Goal: Task Accomplishment & Management: Manage account settings

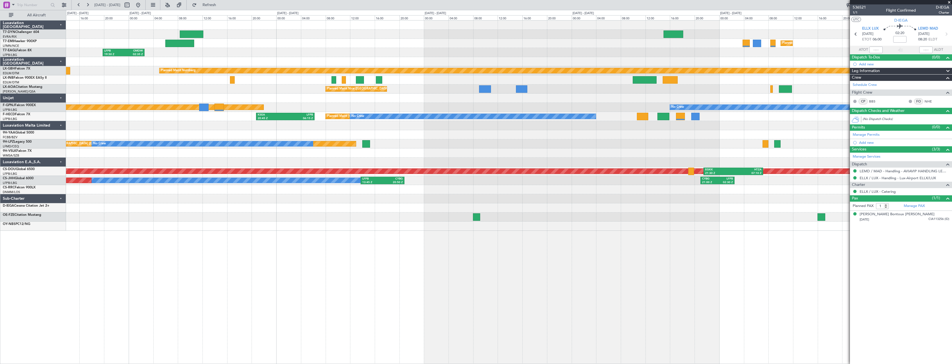
click at [378, 137] on div "Unplanned Maint [GEOGRAPHIC_DATA] (Riga Intl) Planned Maint [GEOGRAPHIC_DATA] L…" at bounding box center [508, 126] width 885 height 210
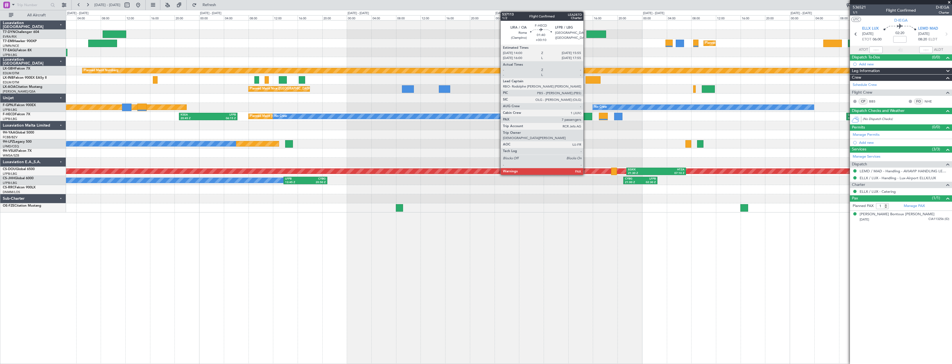
click at [586, 117] on div at bounding box center [586, 116] width 12 height 7
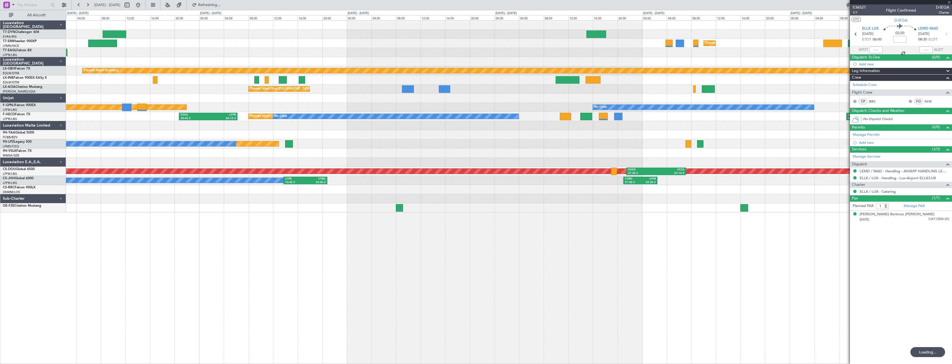
type input "+00:10"
type input "7"
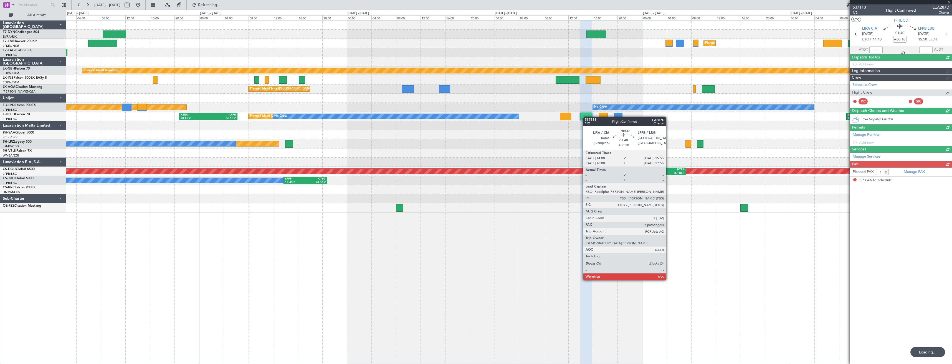
type input "1"
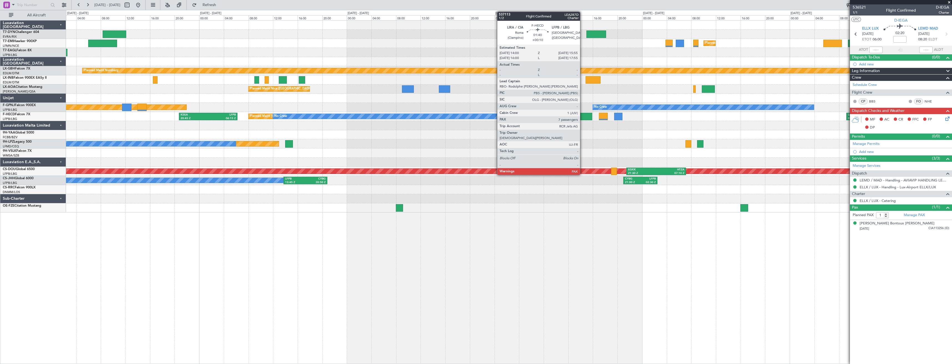
click at [582, 120] on div at bounding box center [586, 116] width 12 height 7
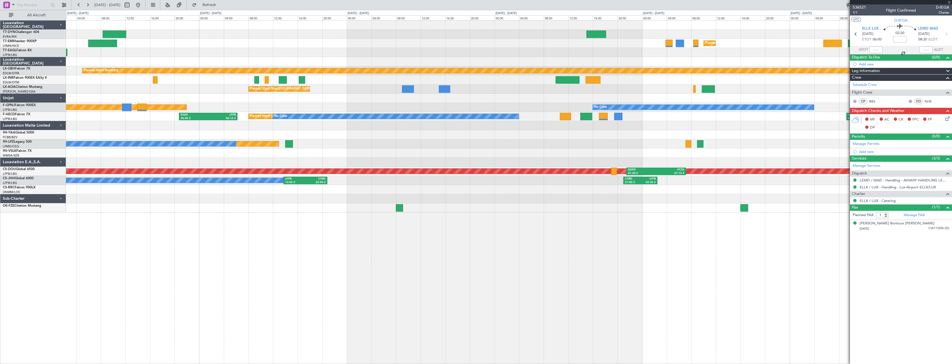
type input "+00:10"
type input "7"
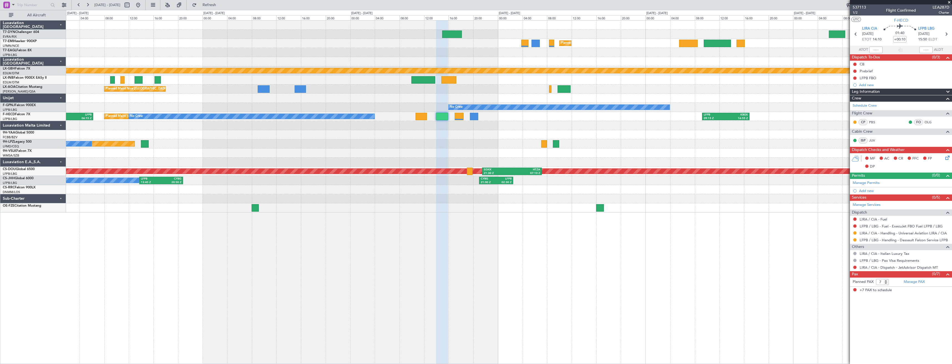
click at [451, 137] on div at bounding box center [508, 134] width 885 height 9
click at [912, 283] on link "Manage PAX" at bounding box center [913, 282] width 21 height 6
click at [221, 3] on span "Refresh" at bounding box center [209, 5] width 23 height 4
click at [911, 282] on link "Manage PAX" at bounding box center [913, 282] width 21 height 6
click at [143, 4] on button at bounding box center [138, 5] width 9 height 9
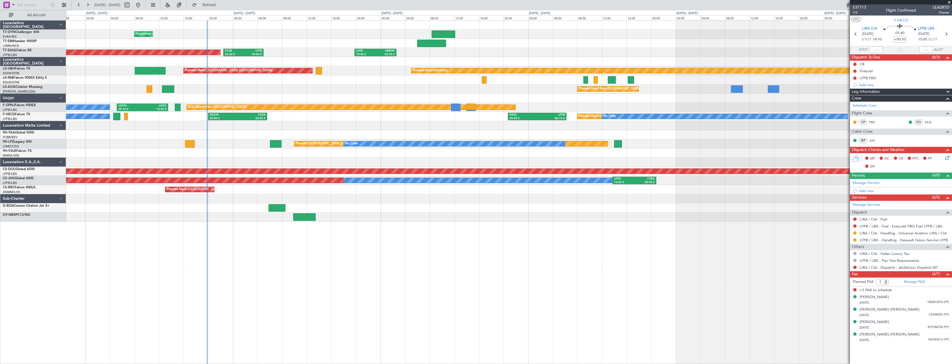
click at [284, 127] on div at bounding box center [508, 125] width 885 height 9
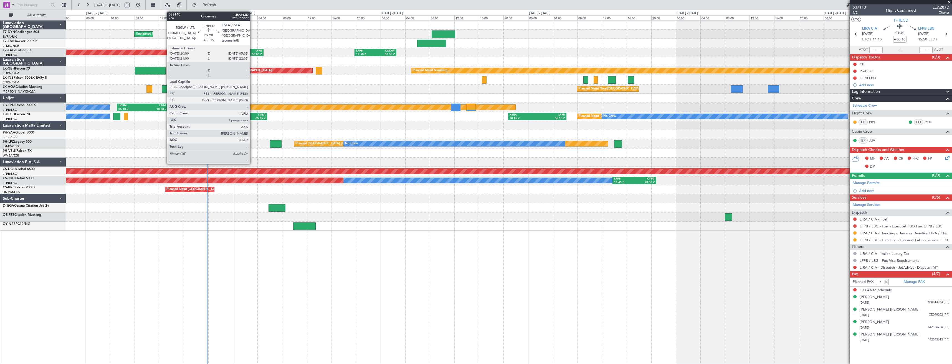
click at [252, 118] on div "05:35 Z" at bounding box center [251, 119] width 28 height 4
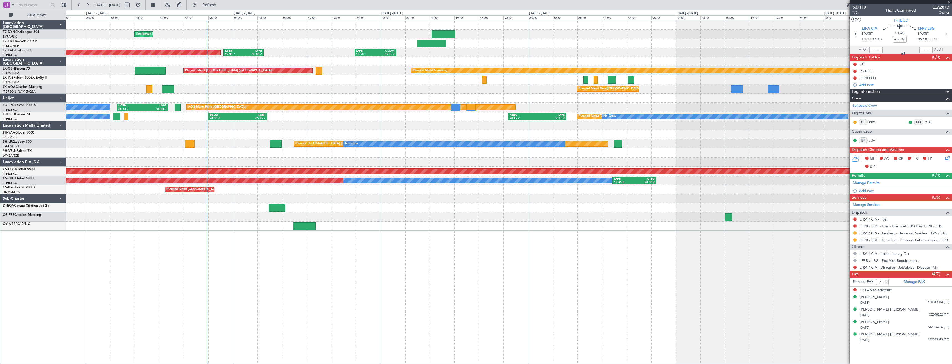
type input "+00:15"
type input "1"
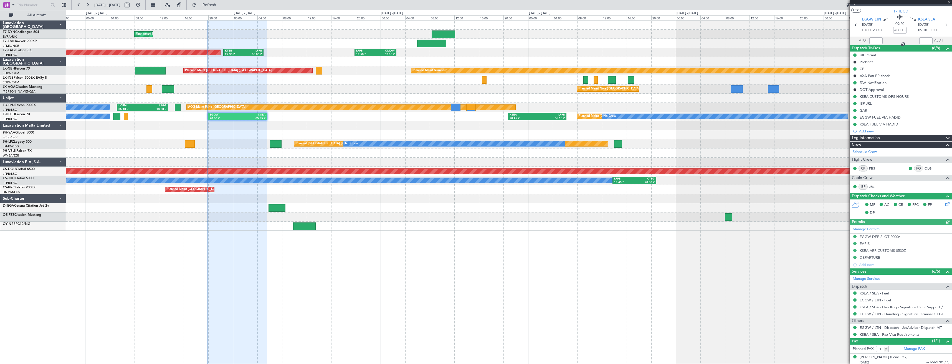
scroll to position [11, 0]
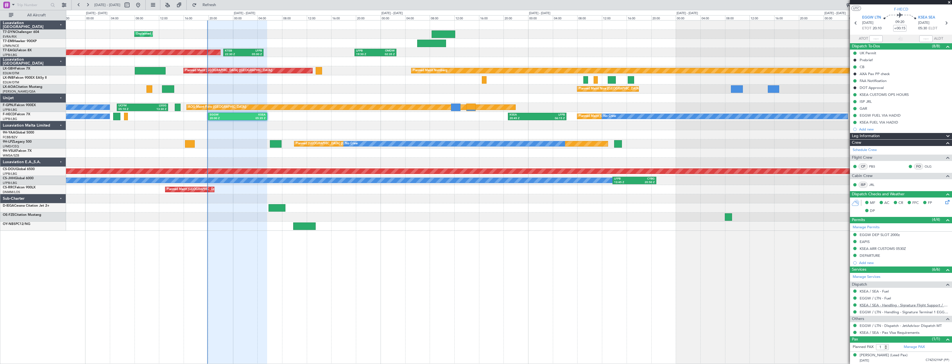
click at [870, 306] on link "KSEA / SEA - Handling - Signature Flight Support / KSEA / SEA" at bounding box center [904, 305] width 90 height 5
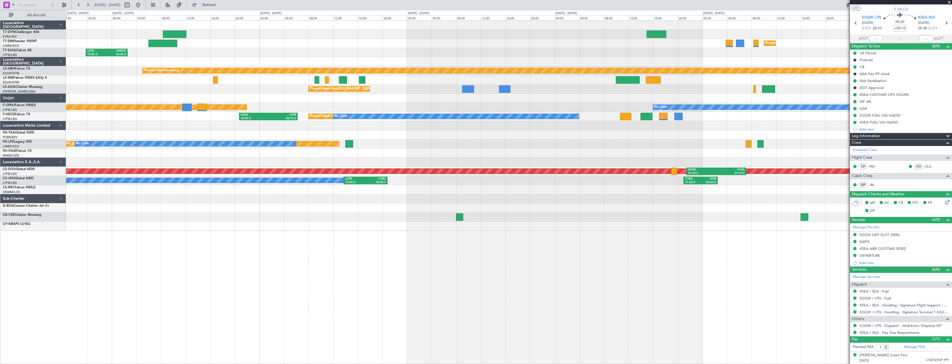
click at [387, 96] on div at bounding box center [508, 98] width 885 height 9
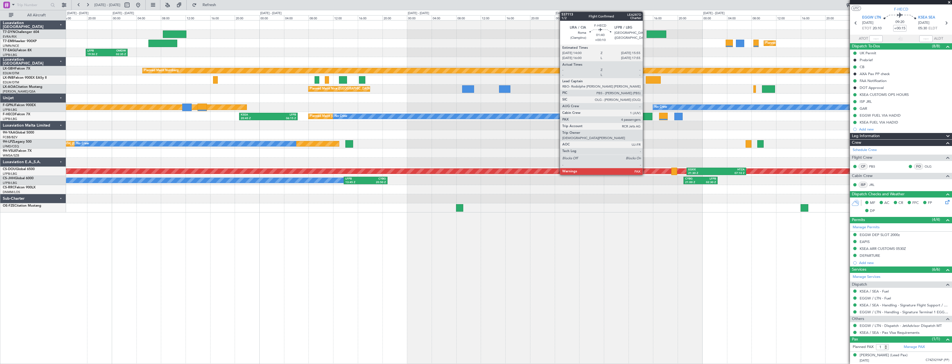
click at [645, 115] on div at bounding box center [646, 116] width 12 height 7
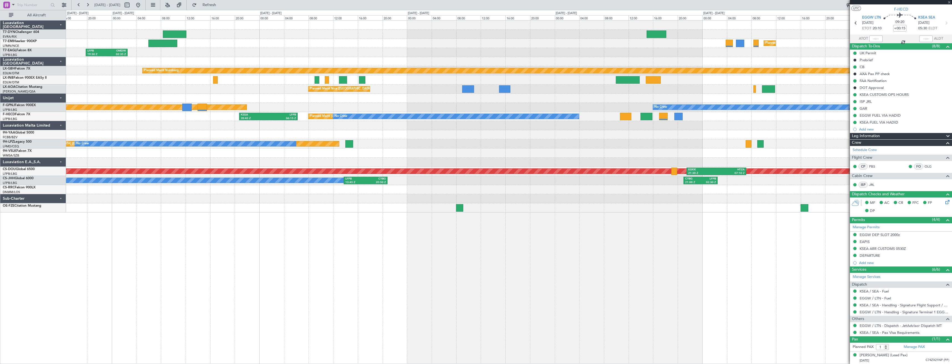
type input "+00:10"
type input "7"
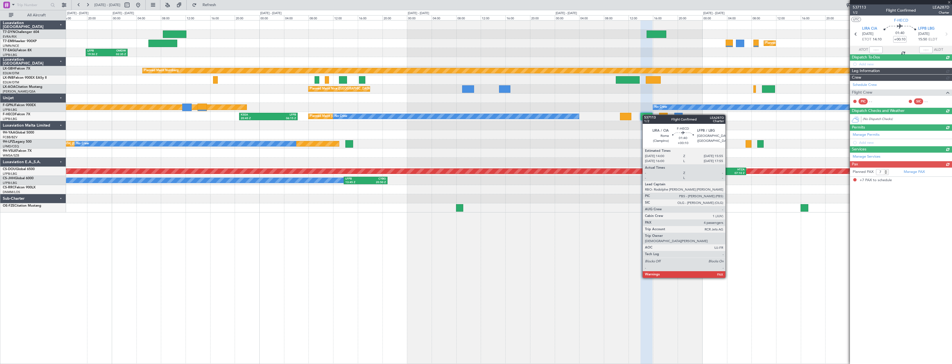
scroll to position [0, 0]
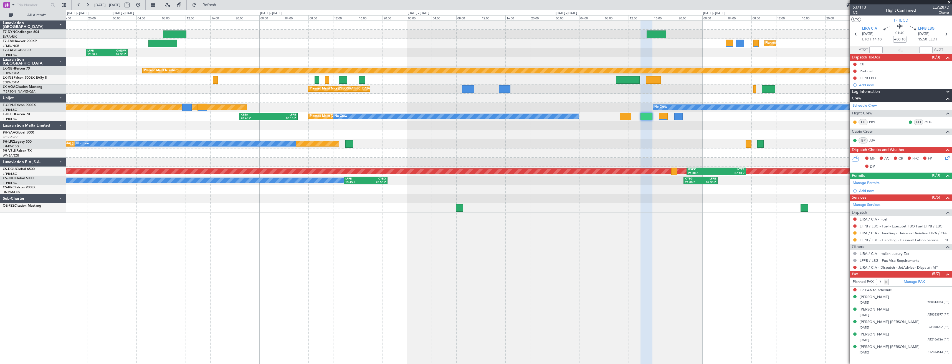
click at [860, 5] on span "537113" at bounding box center [858, 7] width 13 height 6
click at [626, 43] on div "Unplanned Maint [GEOGRAPHIC_DATA] (Riga Intl) Planned Maint [GEOGRAPHIC_DATA] L…" at bounding box center [508, 117] width 885 height 192
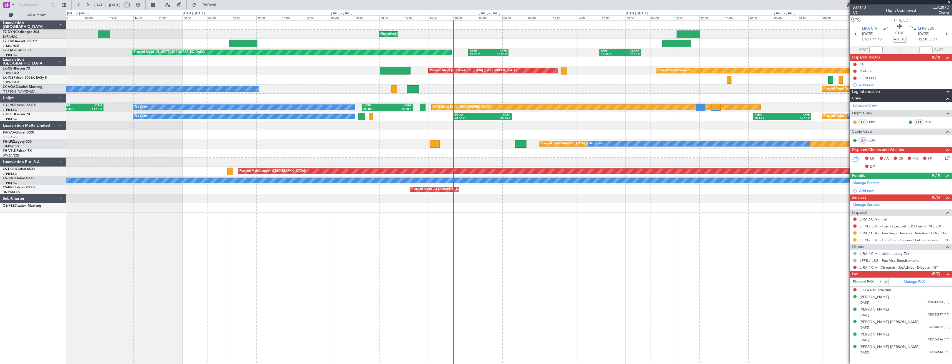
click at [485, 59] on div at bounding box center [508, 61] width 885 height 9
click at [369, 113] on div "Planned Maint [GEOGRAPHIC_DATA] ([GEOGRAPHIC_DATA]) No Crew KSEA 20:45 Z LFPB 0…" at bounding box center [508, 116] width 885 height 9
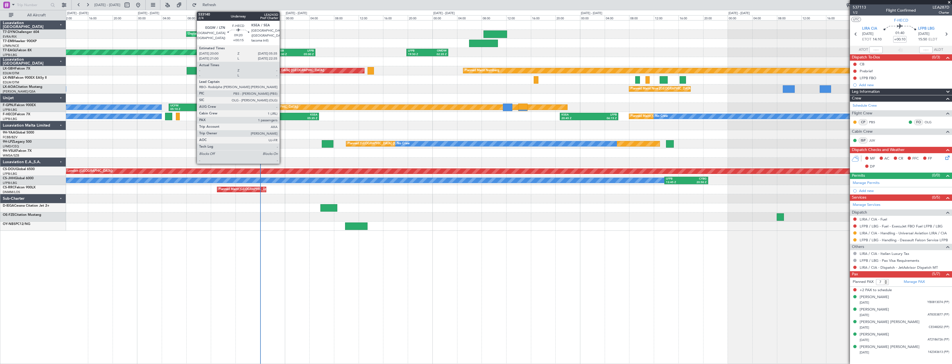
click at [282, 120] on div "20:00 Z" at bounding box center [275, 119] width 28 height 4
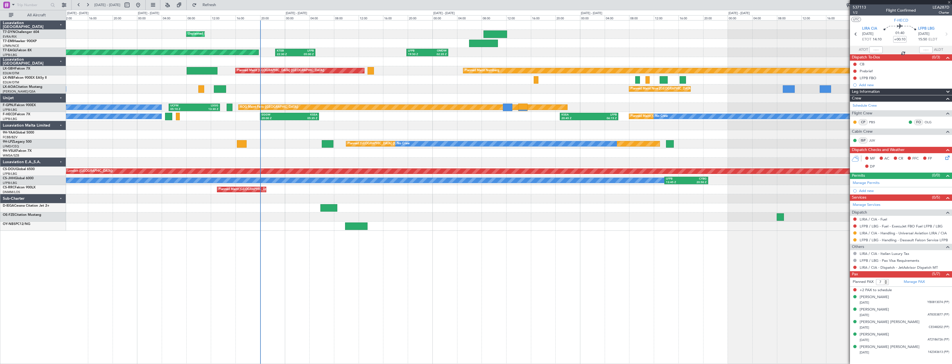
type input "+00:15"
type input "1"
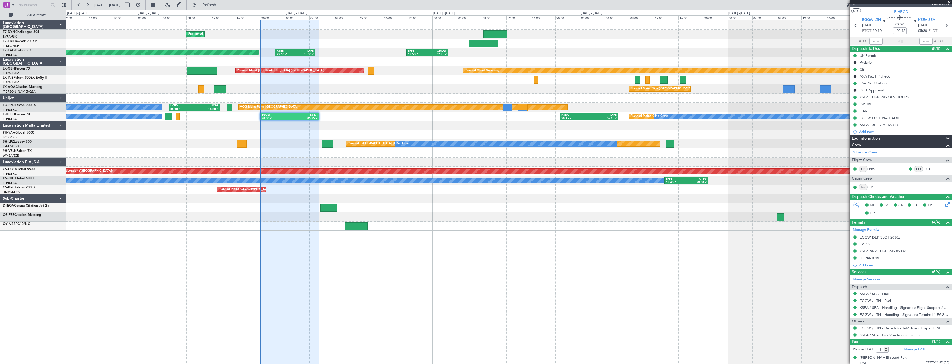
scroll to position [11, 0]
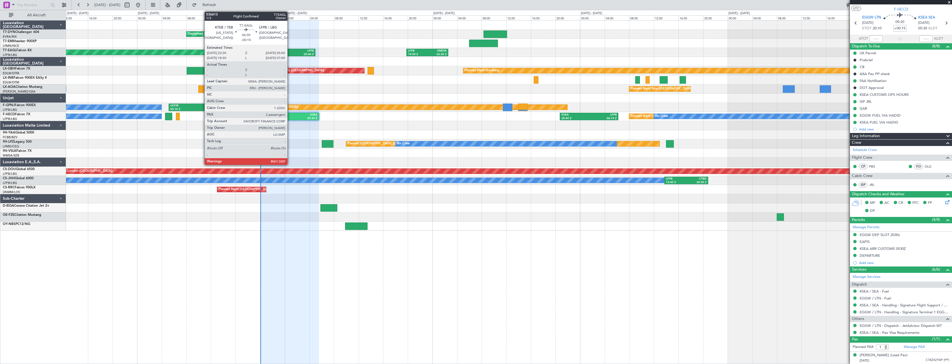
click at [290, 50] on div "KTEB" at bounding box center [286, 51] width 18 height 4
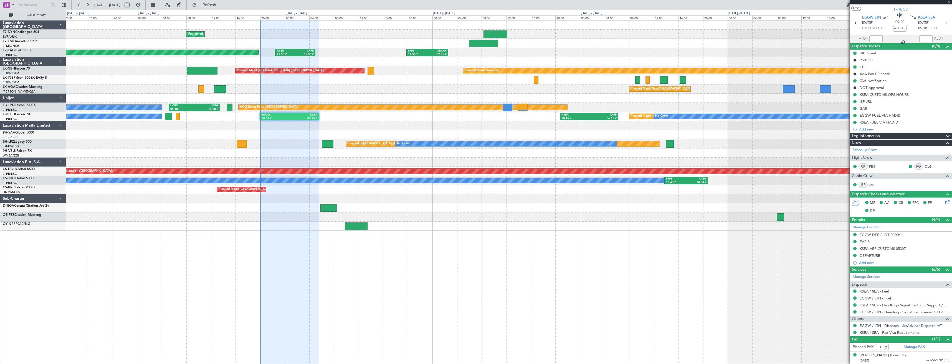
type input "-00:15"
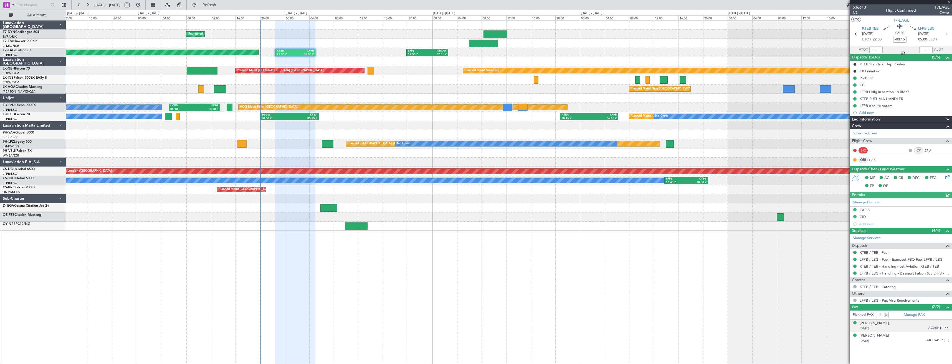
click at [898, 332] on li "[PERSON_NAME] [DATE] AC058411 (PP)" at bounding box center [901, 326] width 102 height 12
click at [894, 341] on div "[DATE] 24HH94157 (PP)" at bounding box center [904, 342] width 90 height 6
click at [904, 329] on div "[DATE] AC058411 (PP)" at bounding box center [904, 329] width 90 height 6
click at [896, 351] on div "[PERSON_NAME] [DATE] 24HH94157 (PP)" at bounding box center [904, 352] width 90 height 11
click at [911, 316] on link "Manage PAX" at bounding box center [913, 315] width 21 height 6
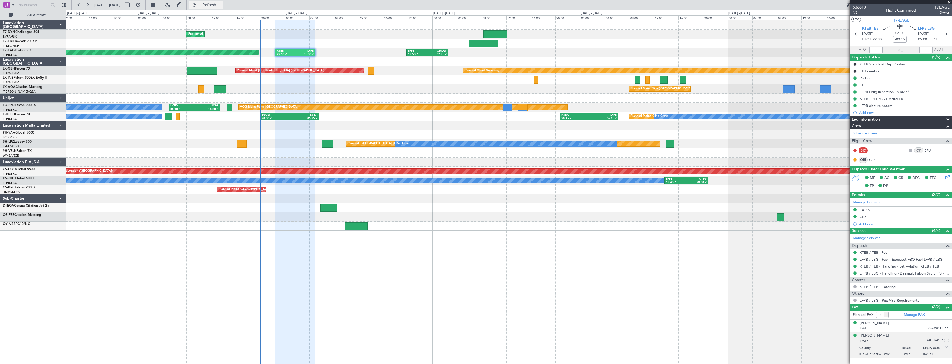
click at [219, 5] on span "Refresh" at bounding box center [209, 5] width 23 height 4
type input "3"
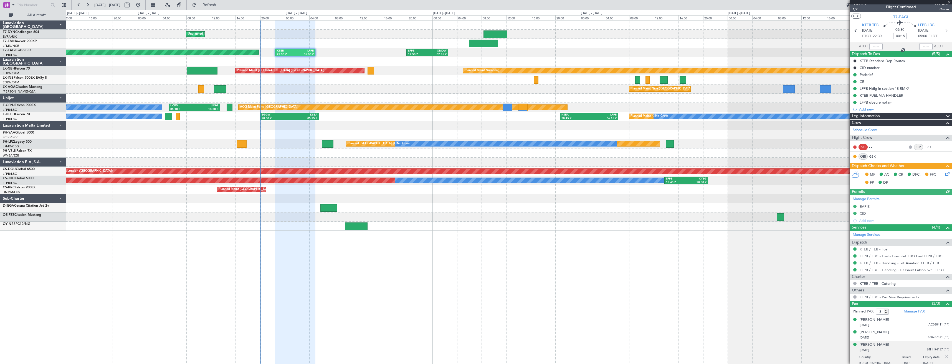
scroll to position [6, 0]
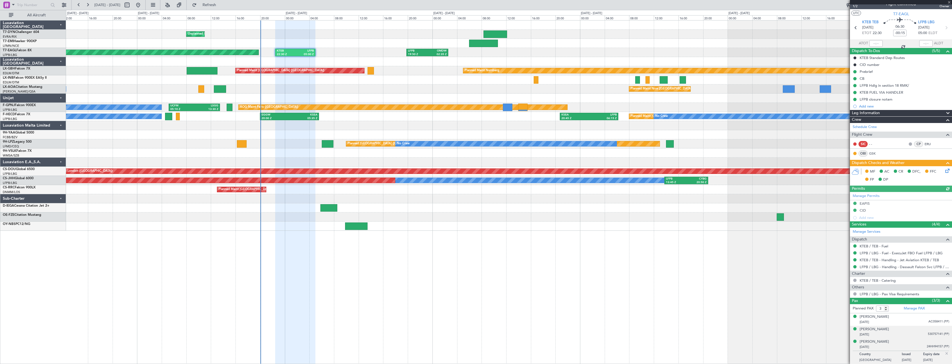
click at [896, 333] on div "[DATE] 530757141 (PP)" at bounding box center [904, 335] width 90 height 6
click at [881, 331] on div "[PERSON_NAME]" at bounding box center [873, 330] width 29 height 6
click at [887, 358] on div "[PERSON_NAME] [DATE] 24HH94157 (PP)" at bounding box center [904, 358] width 90 height 11
click at [893, 332] on div "[DATE] 530757141 (PP)" at bounding box center [904, 335] width 90 height 6
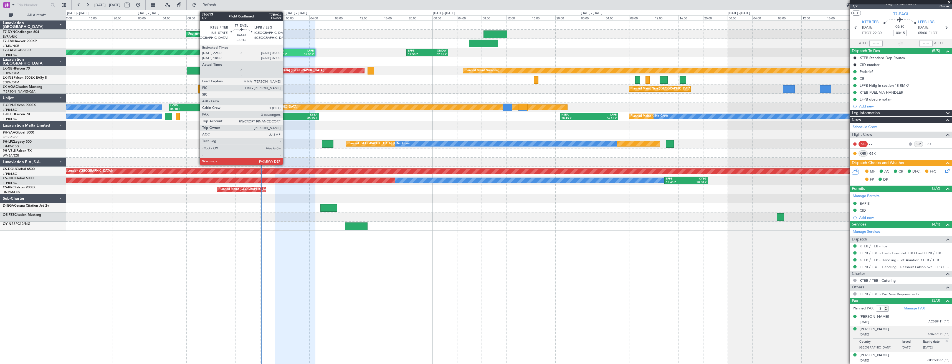
click at [285, 54] on div "22:30 Z" at bounding box center [286, 55] width 18 height 4
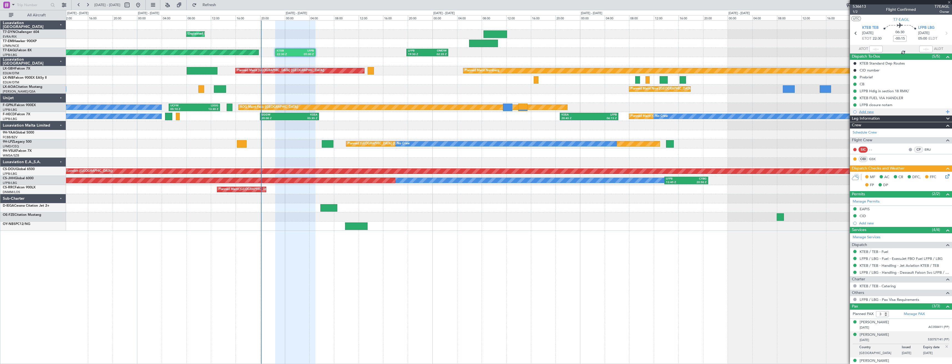
scroll to position [0, 0]
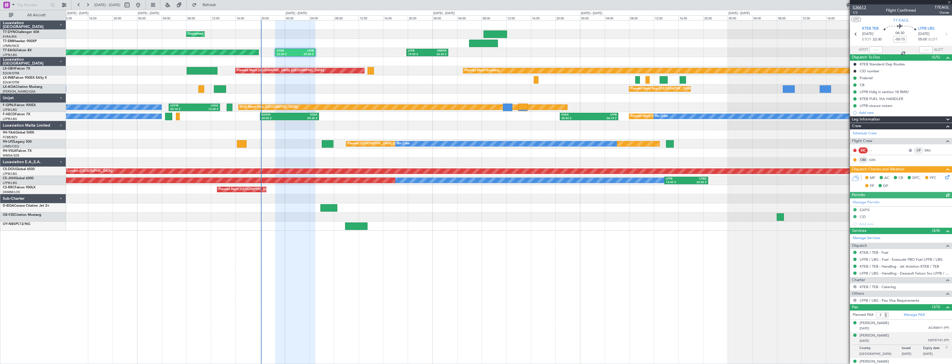
click at [860, 8] on span "536613" at bounding box center [858, 7] width 13 height 6
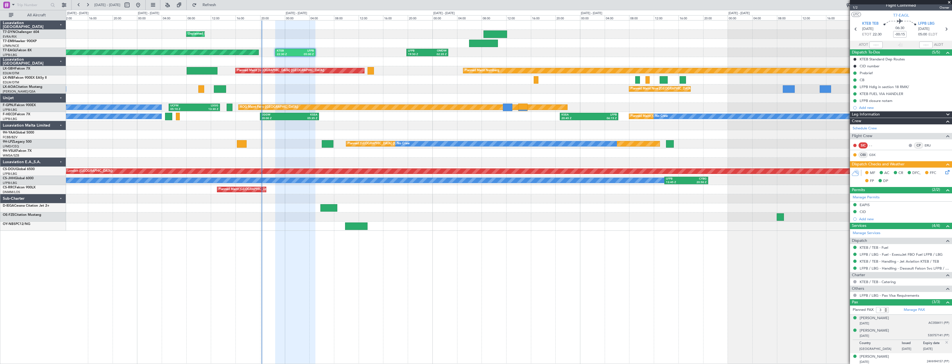
scroll to position [6, 0]
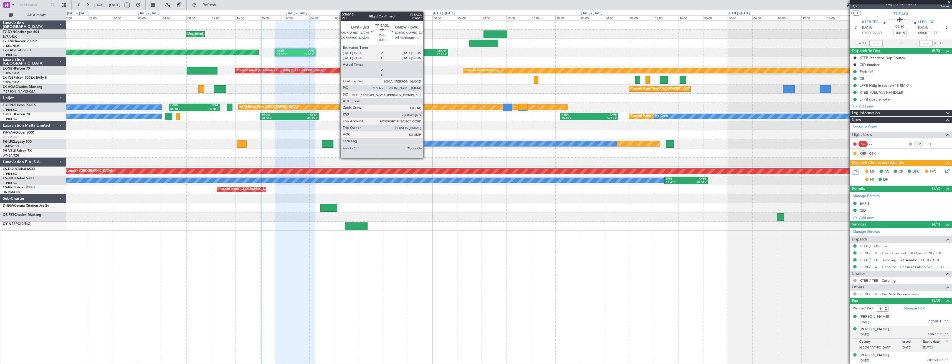
click at [426, 50] on div "LFPB" at bounding box center [417, 51] width 19 height 4
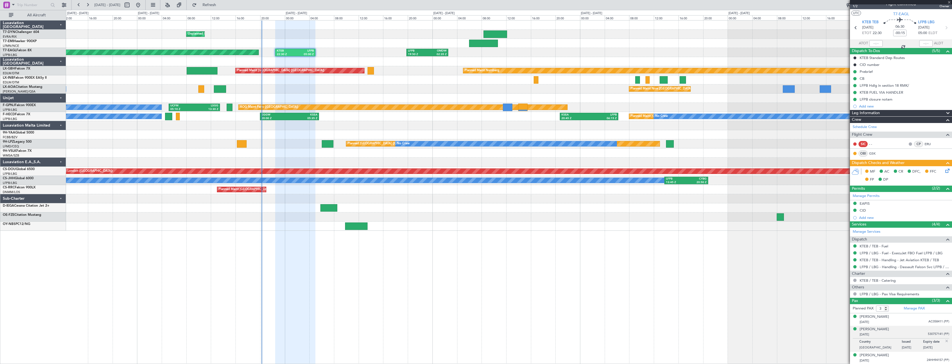
type input "+00:50"
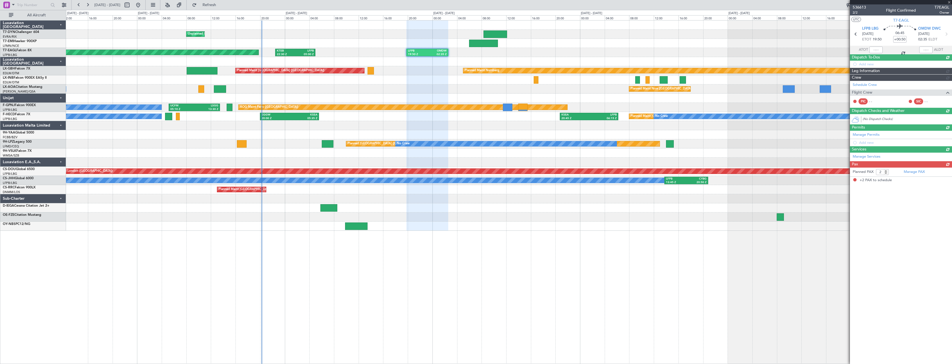
scroll to position [0, 0]
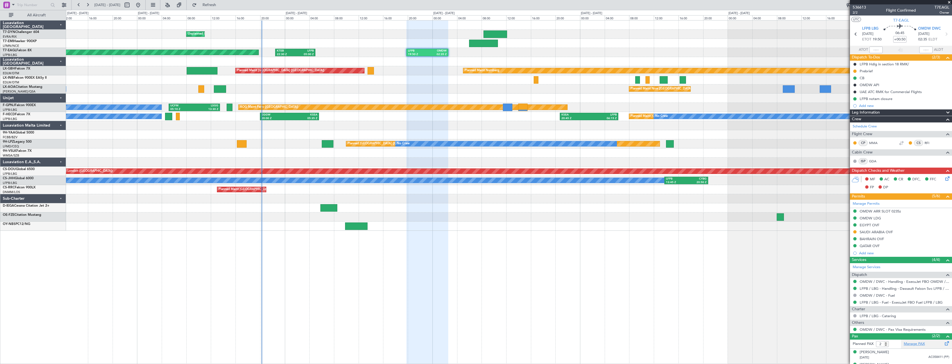
click at [911, 345] on link "Manage PAX" at bounding box center [913, 345] width 21 height 6
click at [215, 2] on button "Refresh" at bounding box center [205, 5] width 33 height 9
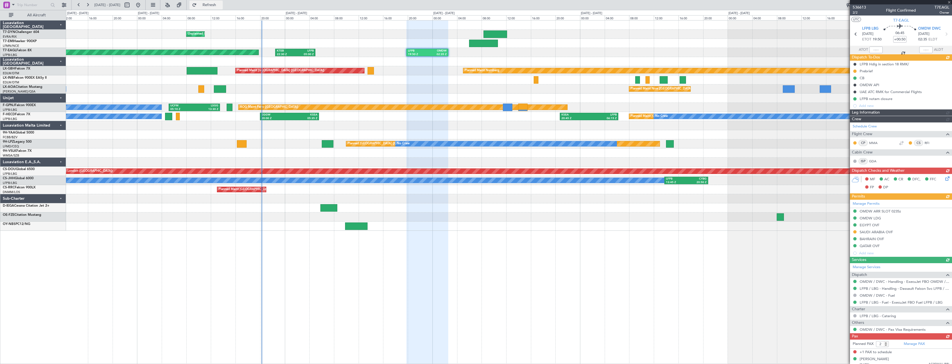
type input "3"
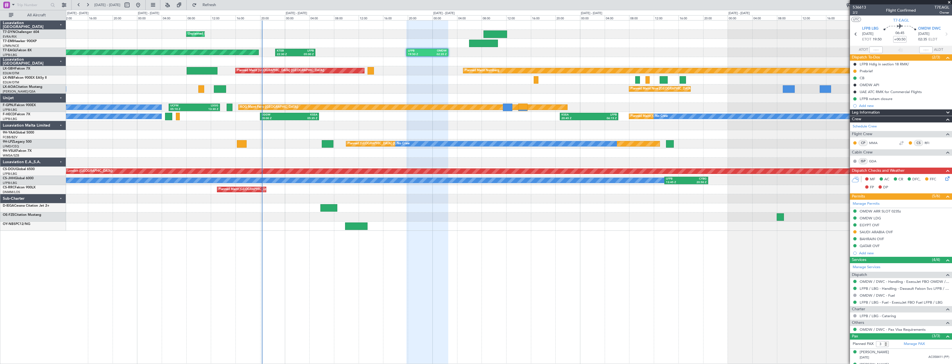
click at [286, 42] on div "Planned Maint [GEOGRAPHIC_DATA]" at bounding box center [508, 43] width 885 height 9
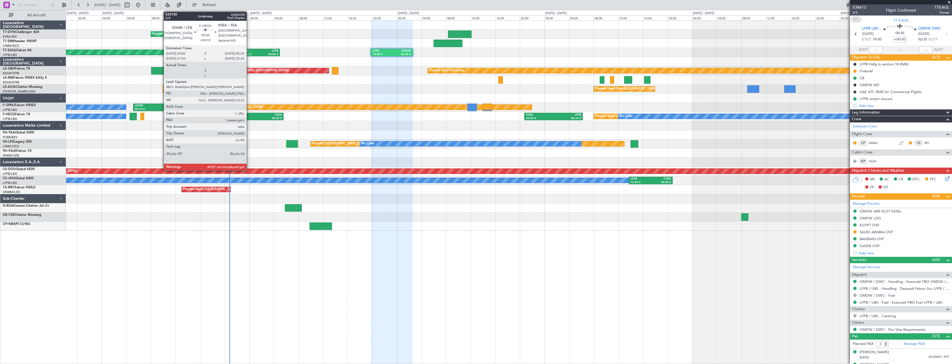
click at [249, 118] on div "20:00 Z" at bounding box center [240, 119] width 28 height 4
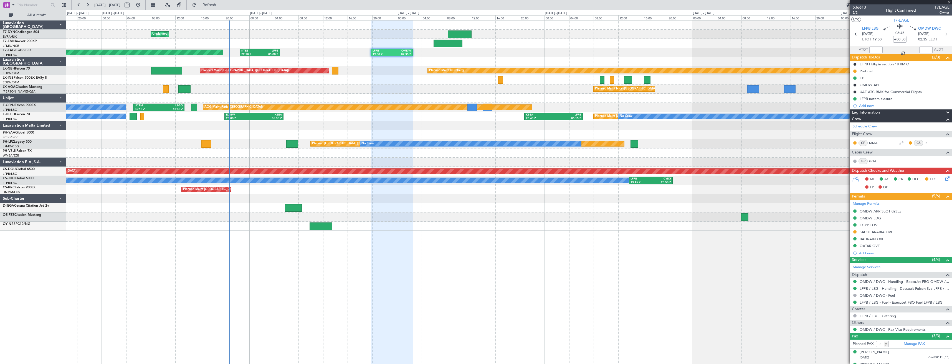
type input "+00:15"
type input "1"
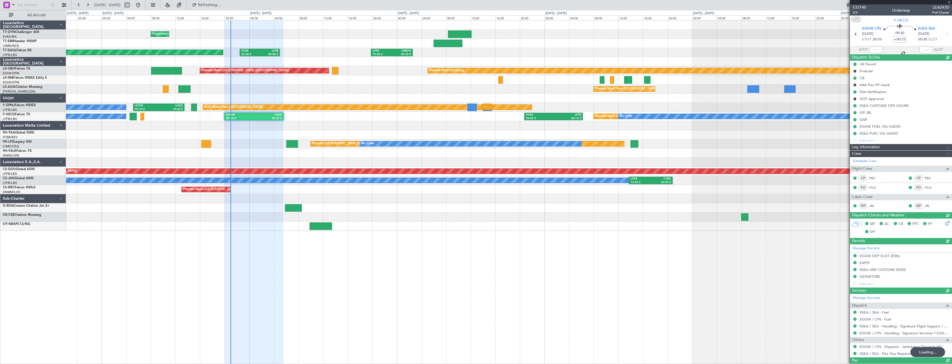
type input "20:50"
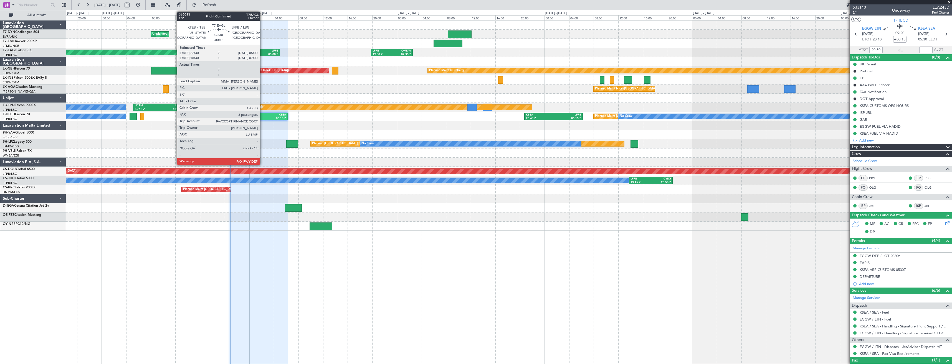
click at [262, 56] on div "05:00 Z" at bounding box center [269, 55] width 18 height 4
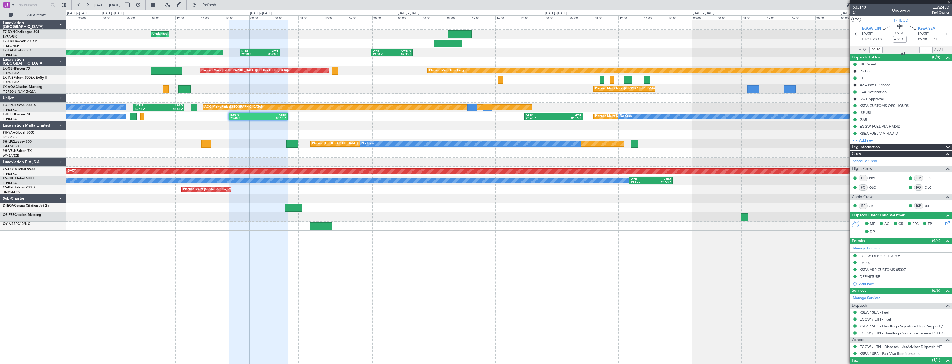
type input "-00:15"
type input "3"
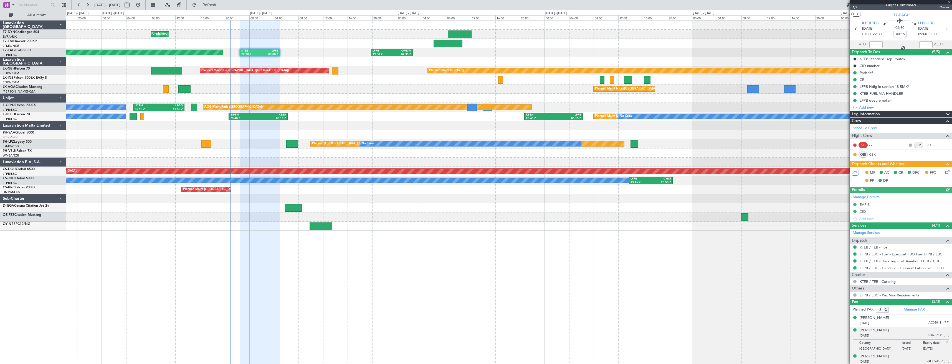
scroll to position [6, 0]
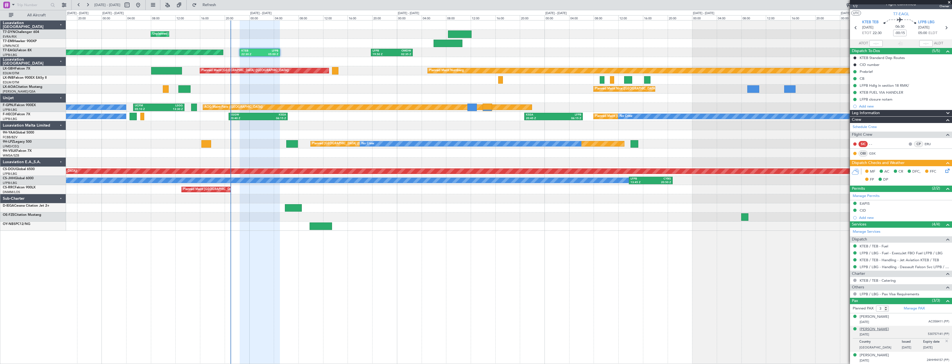
click at [877, 330] on div "[PERSON_NAME]" at bounding box center [873, 330] width 29 height 6
click at [873, 330] on div "[PERSON_NAME]" at bounding box center [873, 330] width 29 height 6
click at [913, 308] on link "Manage PAX" at bounding box center [913, 309] width 21 height 6
click at [218, 7] on button "Refresh" at bounding box center [205, 5] width 33 height 9
click at [872, 330] on div "[PERSON_NAME]" at bounding box center [873, 330] width 29 height 6
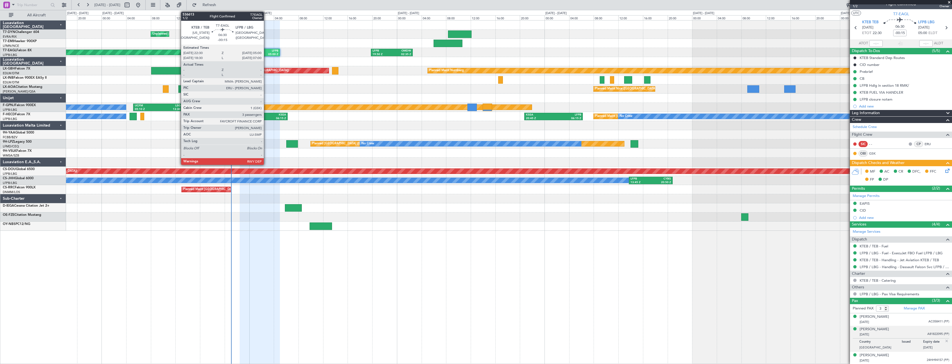
click at [266, 51] on div "LFPB" at bounding box center [269, 51] width 18 height 4
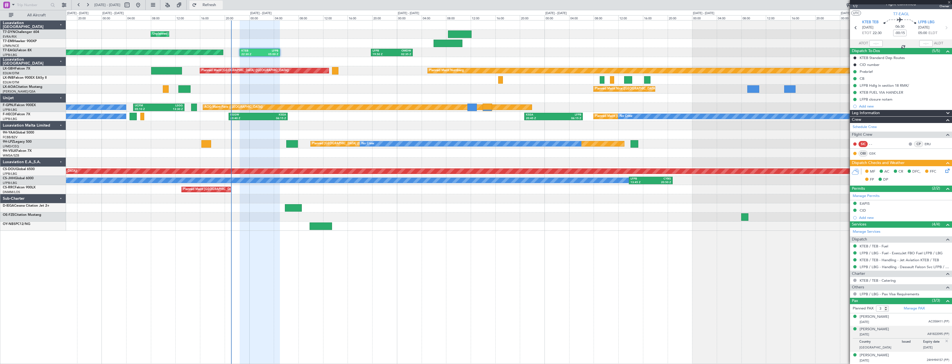
click at [221, 7] on span "Refresh" at bounding box center [209, 5] width 23 height 4
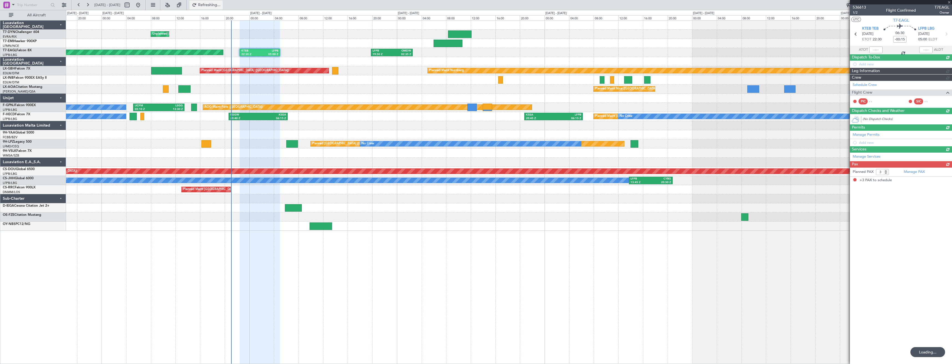
scroll to position [0, 0]
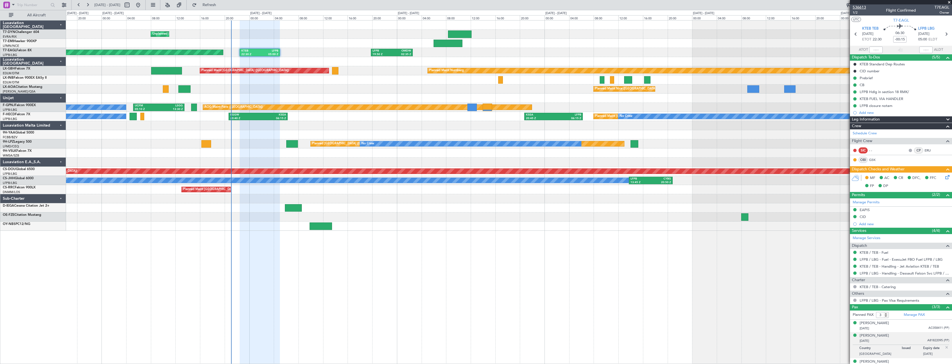
click at [854, 6] on span "536613" at bounding box center [858, 7] width 13 height 6
click at [911, 314] on link "Manage PAX" at bounding box center [913, 315] width 21 height 6
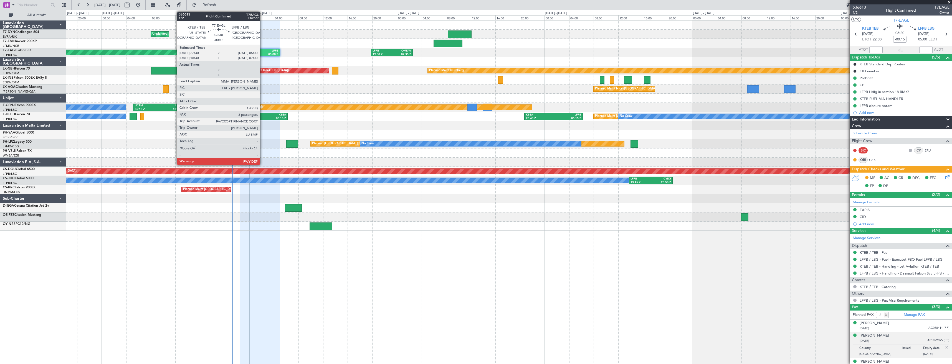
click at [262, 49] on div "KTEB 22:30 Z LFPB 05:00 Z" at bounding box center [260, 52] width 40 height 7
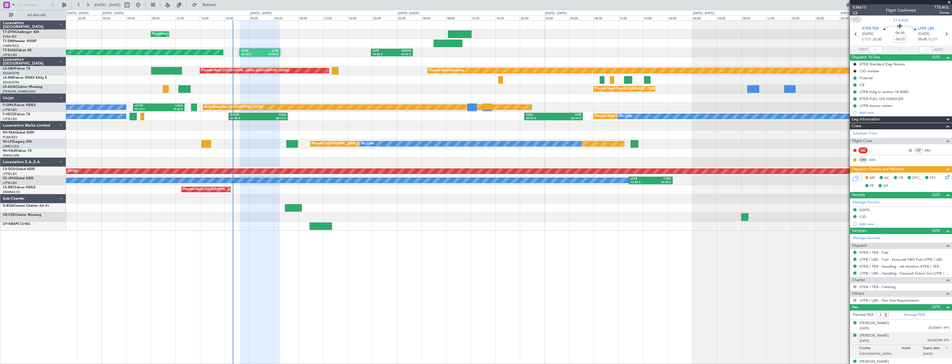
click at [861, 12] on span "1/2" at bounding box center [858, 12] width 13 height 5
click at [877, 264] on link "KTEB / TEB - Handling - Jet Aviation KTEB / TEB" at bounding box center [898, 266] width 79 height 5
click at [872, 270] on div "LFPB / LBG - Handling - Dassault Falcon Svc LFPB / LBG" at bounding box center [901, 273] width 102 height 7
click at [872, 272] on link "LFPB / LBG - Handling - Dassault Falcon Svc LFPB / LBG" at bounding box center [904, 273] width 90 height 5
